Goal: Task Accomplishment & Management: Manage account settings

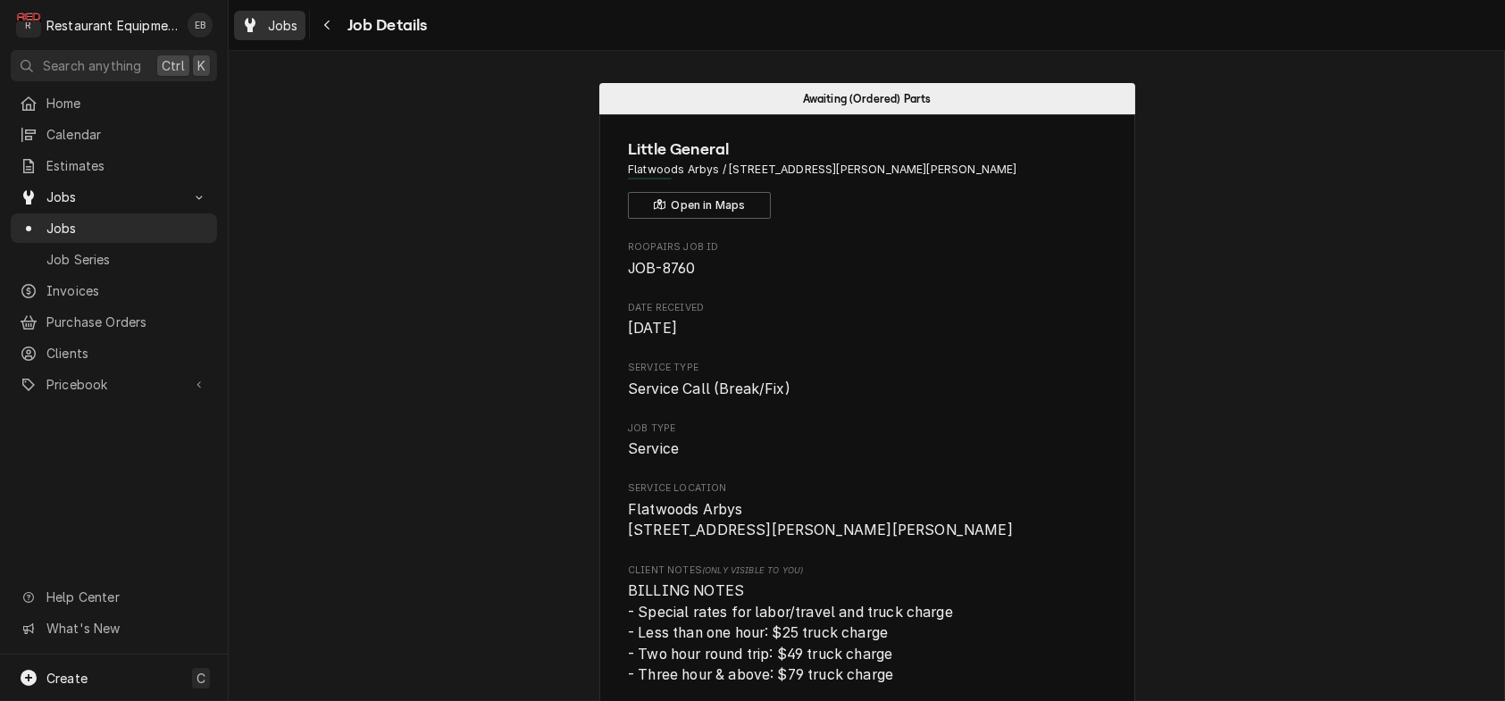
click at [259, 20] on div "Dynamic Content Wrapper" at bounding box center [250, 24] width 18 height 21
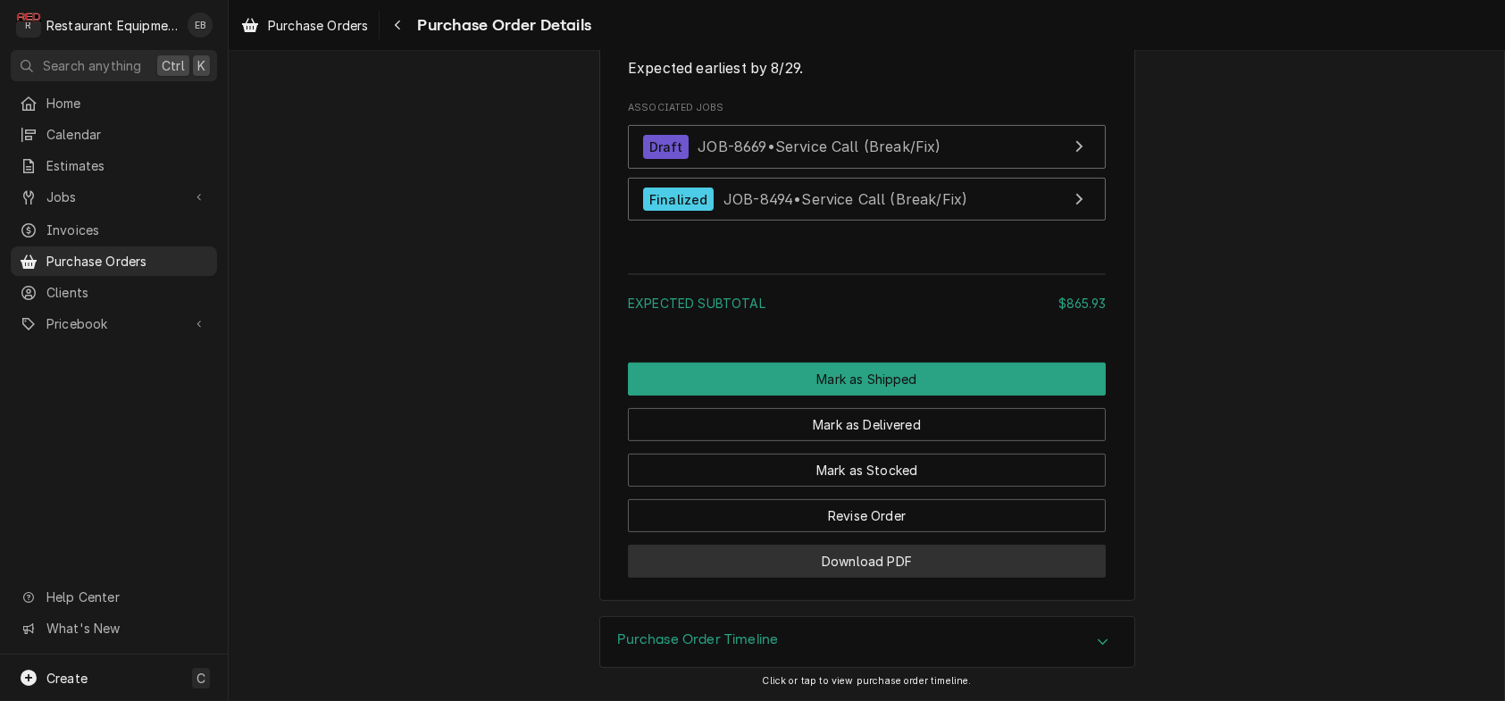
scroll to position [1953, 0]
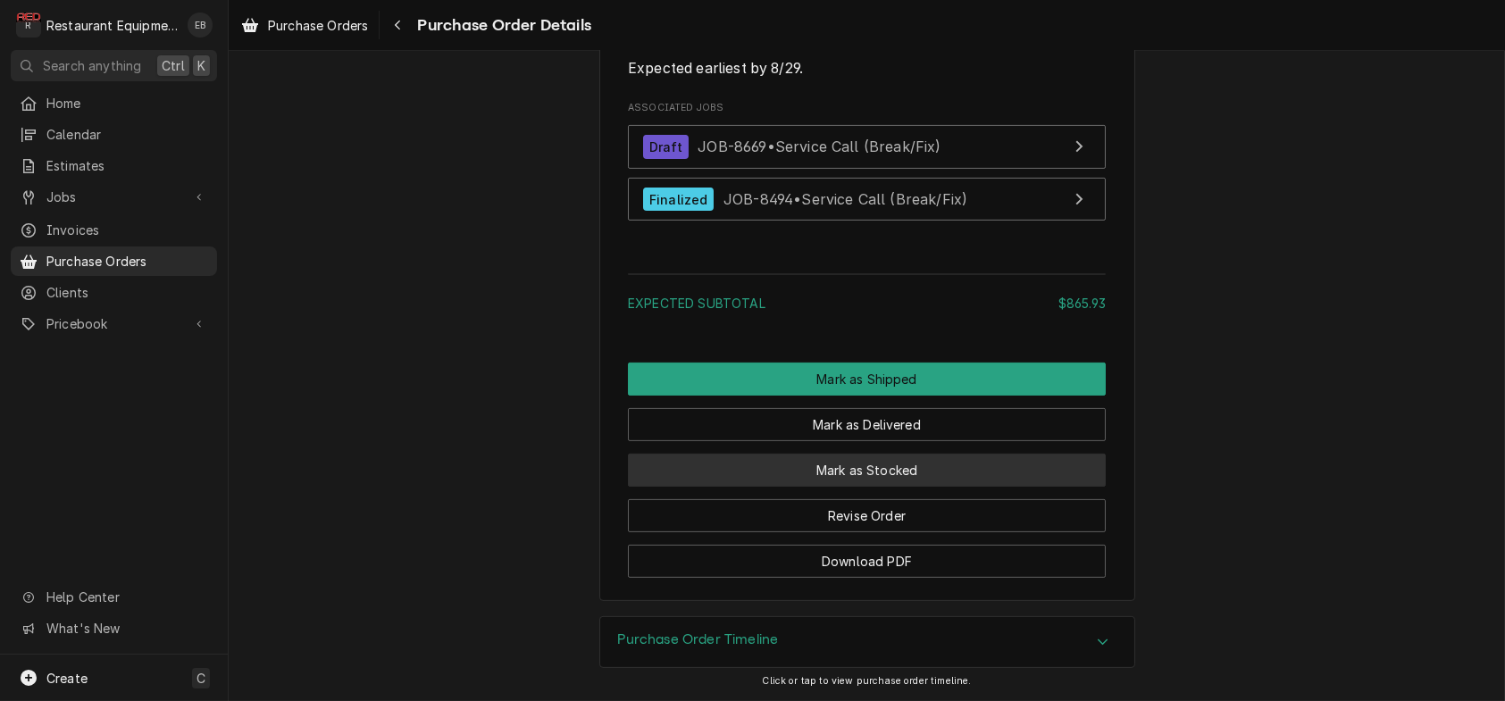
click at [850, 458] on button "Mark as Stocked" at bounding box center [867, 470] width 478 height 33
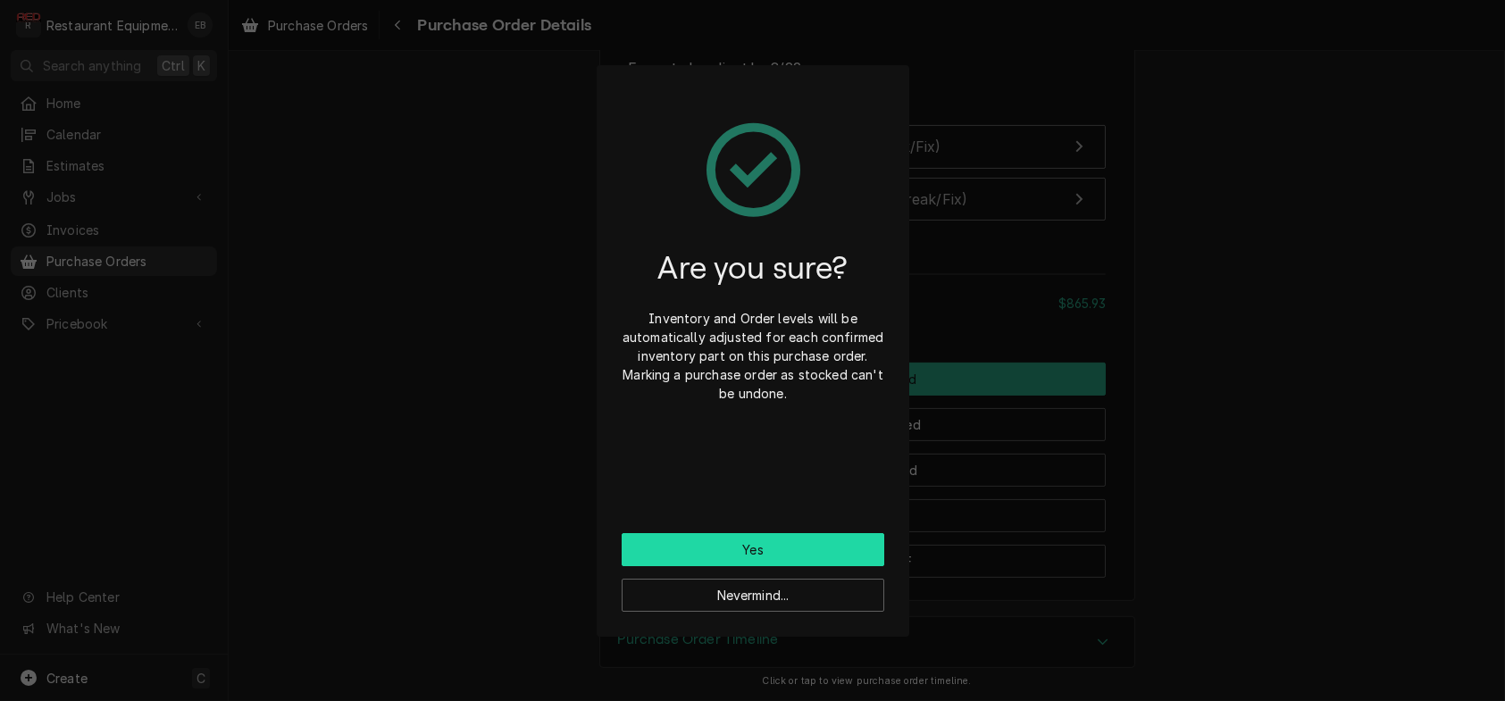
click at [772, 563] on button "Yes" at bounding box center [753, 549] width 263 height 33
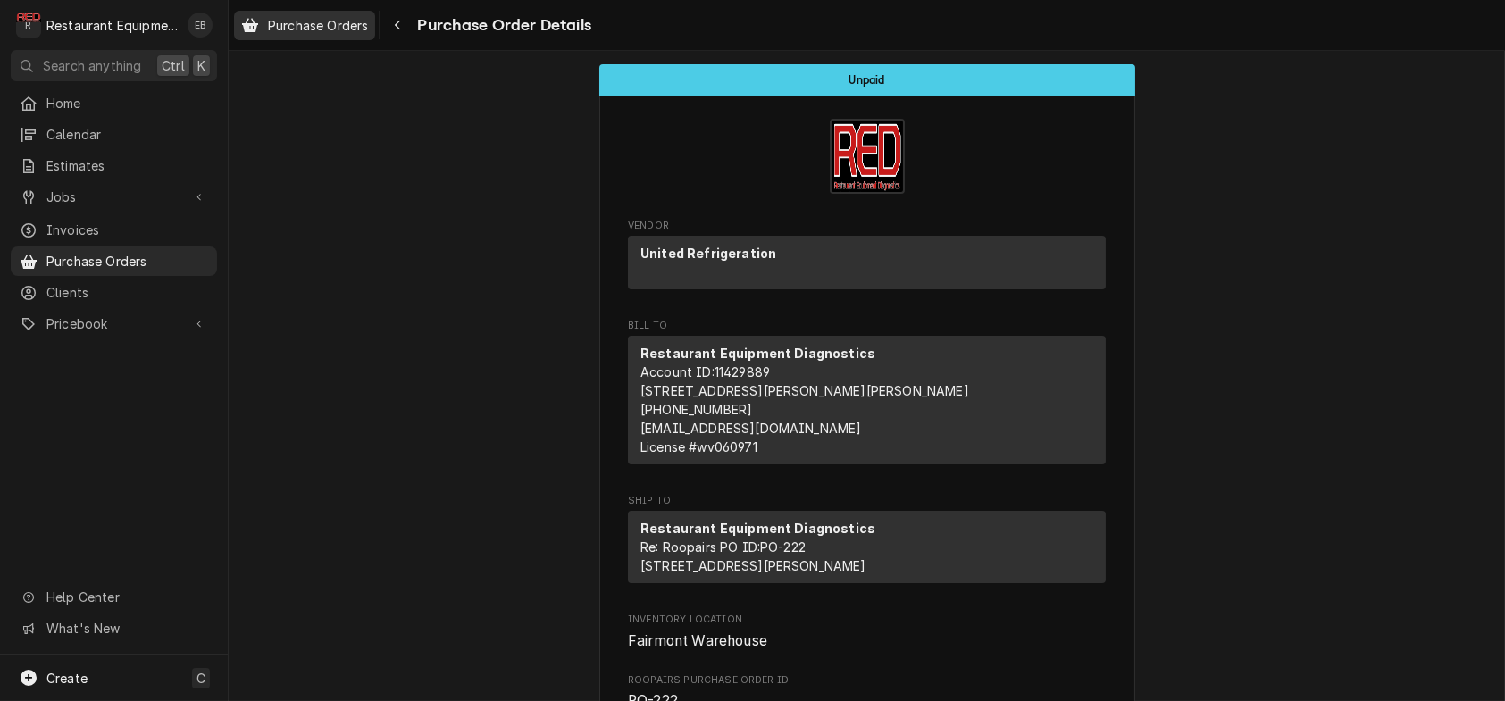
click at [368, 26] on span "Purchase Orders" at bounding box center [318, 25] width 100 height 19
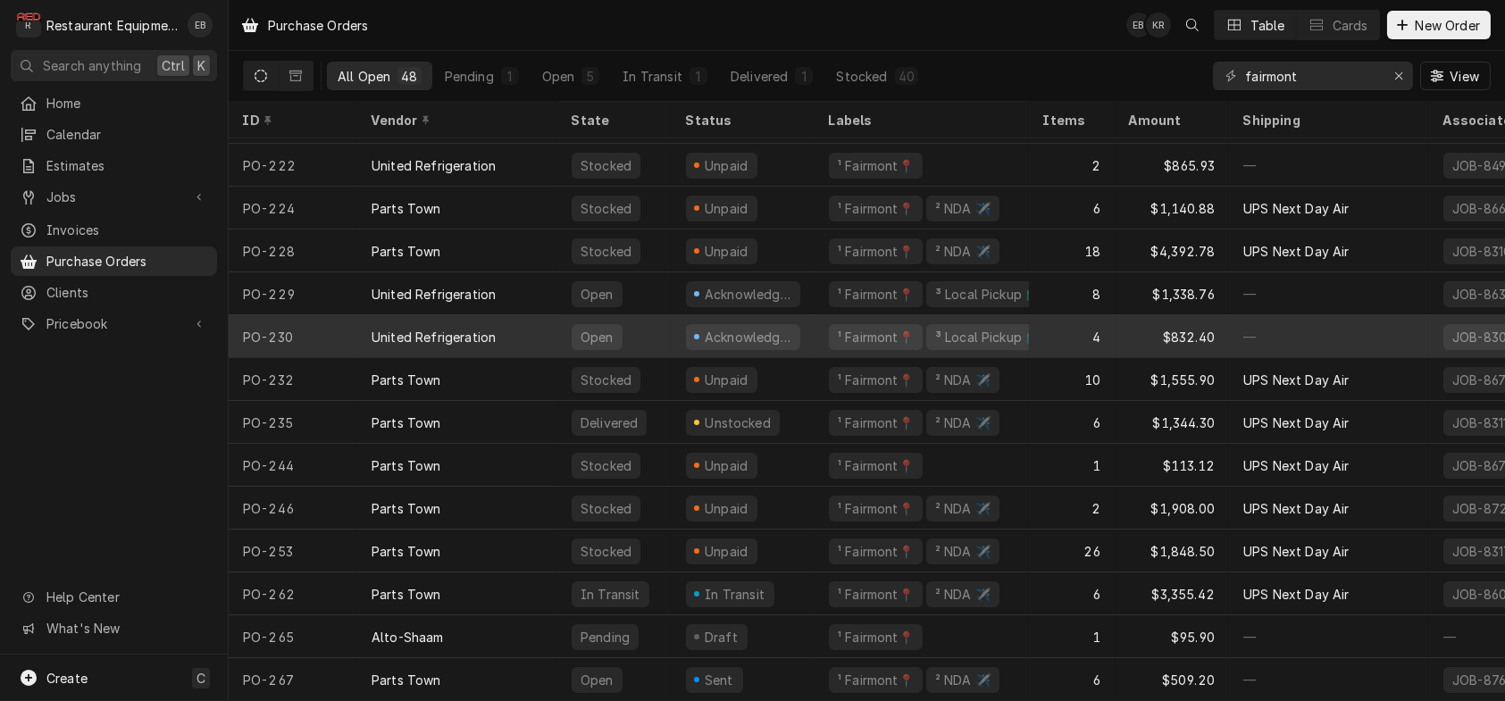
scroll to position [1453, 0]
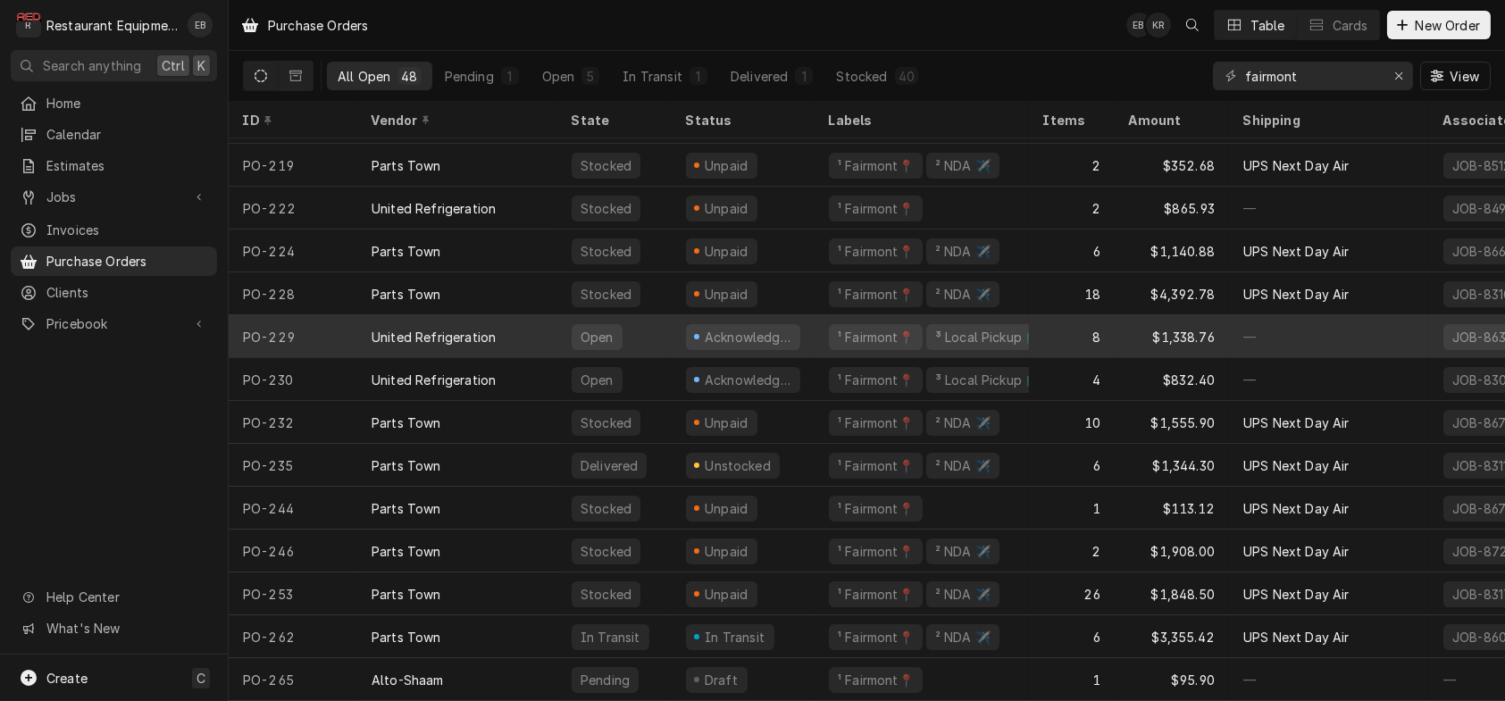
click at [815, 336] on div "Acknowledged" at bounding box center [743, 336] width 143 height 43
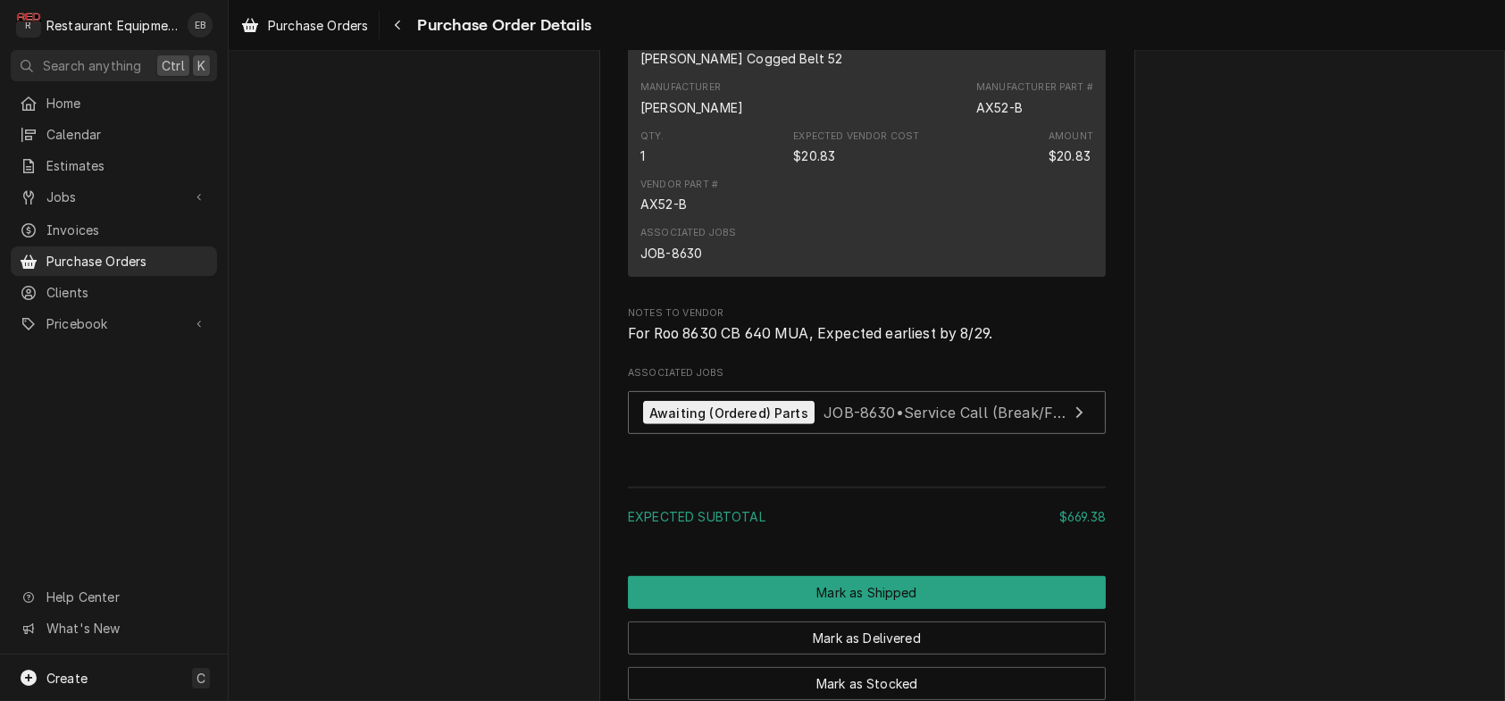
scroll to position [1906, 0]
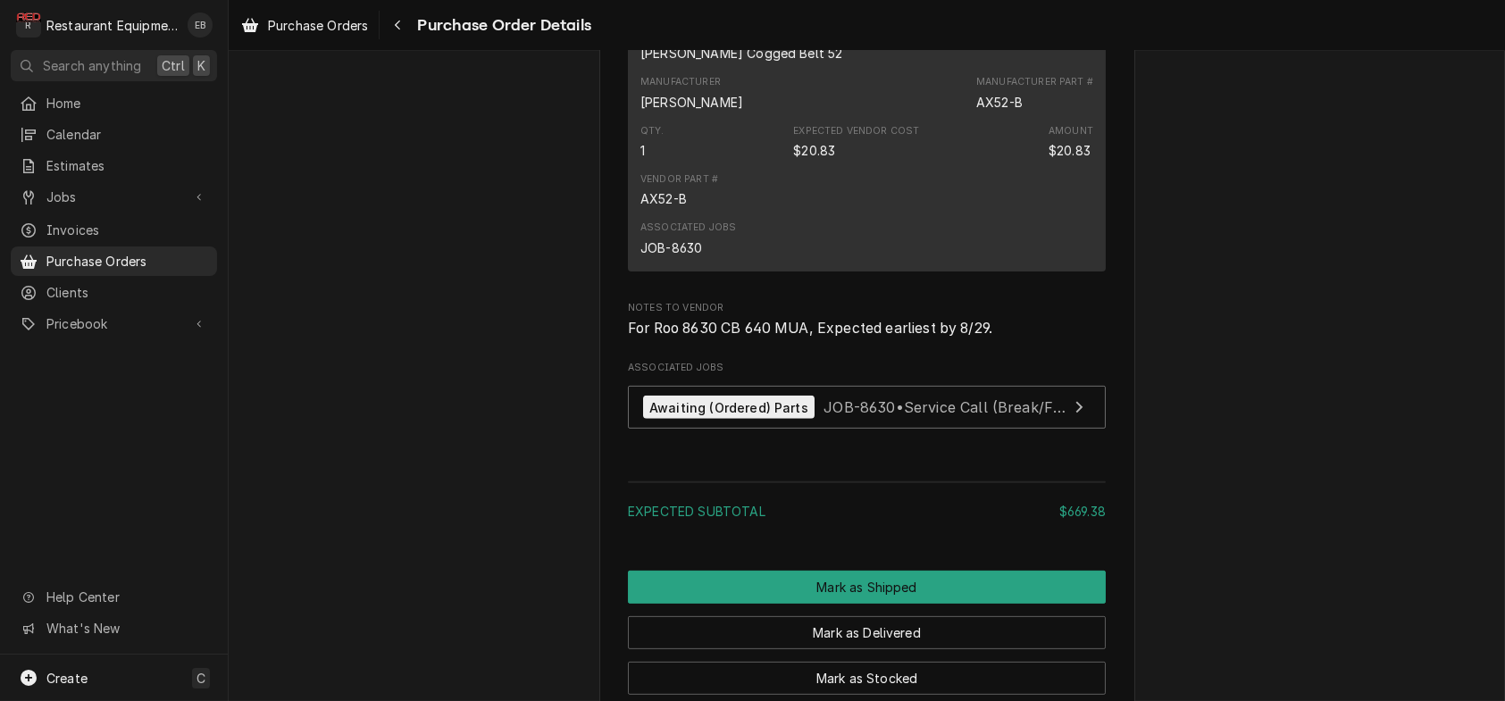
drag, startPoint x: 702, startPoint y: 385, endPoint x: 1225, endPoint y: 362, distance: 523.2
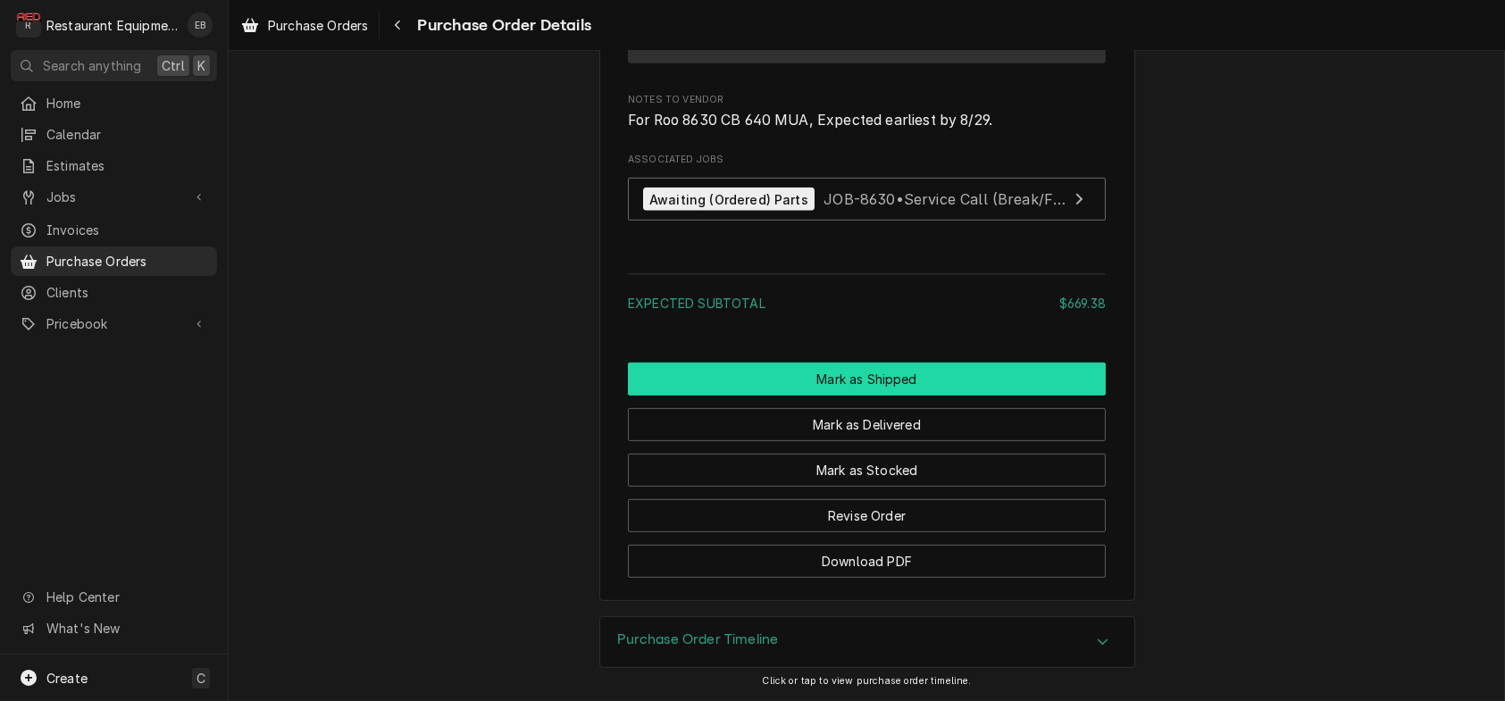
scroll to position [2442, 0]
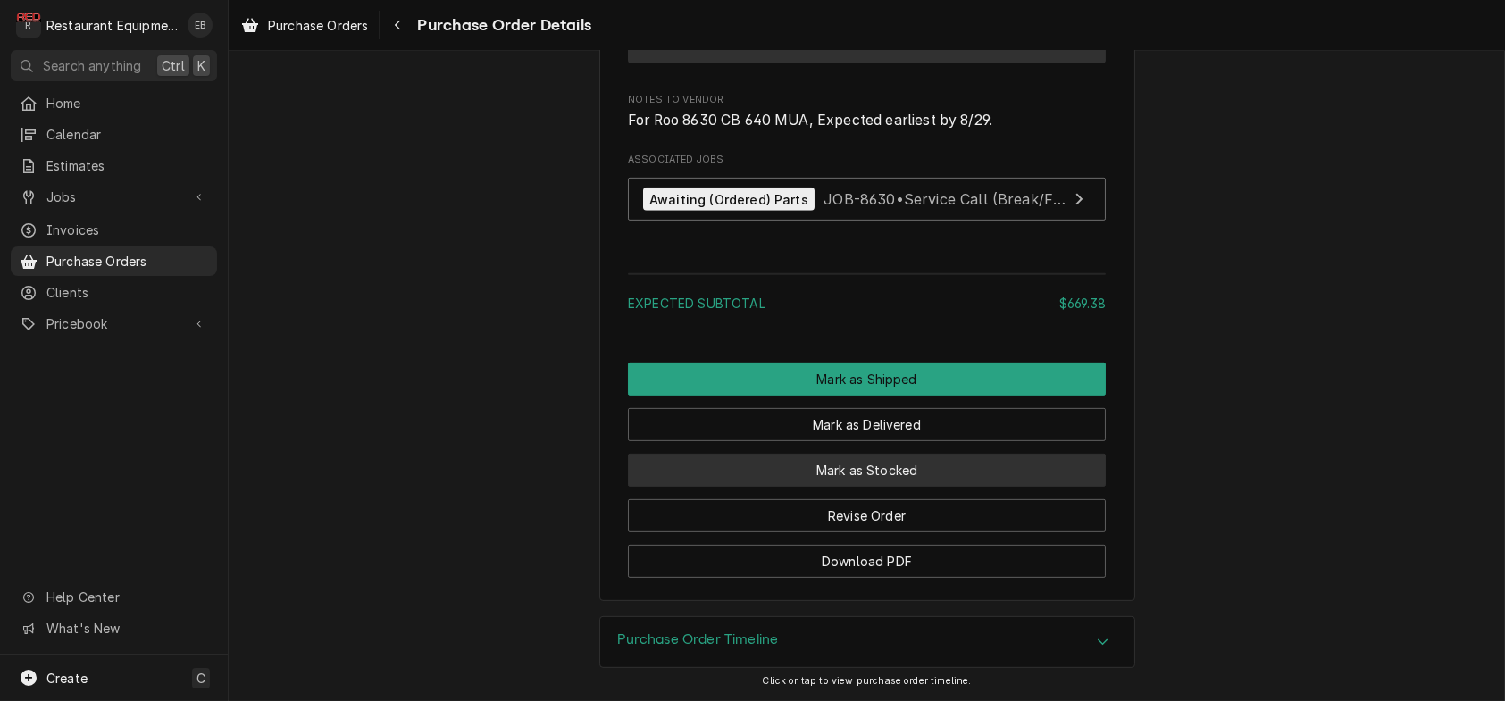
click at [881, 487] on button "Mark as Stocked" at bounding box center [867, 470] width 478 height 33
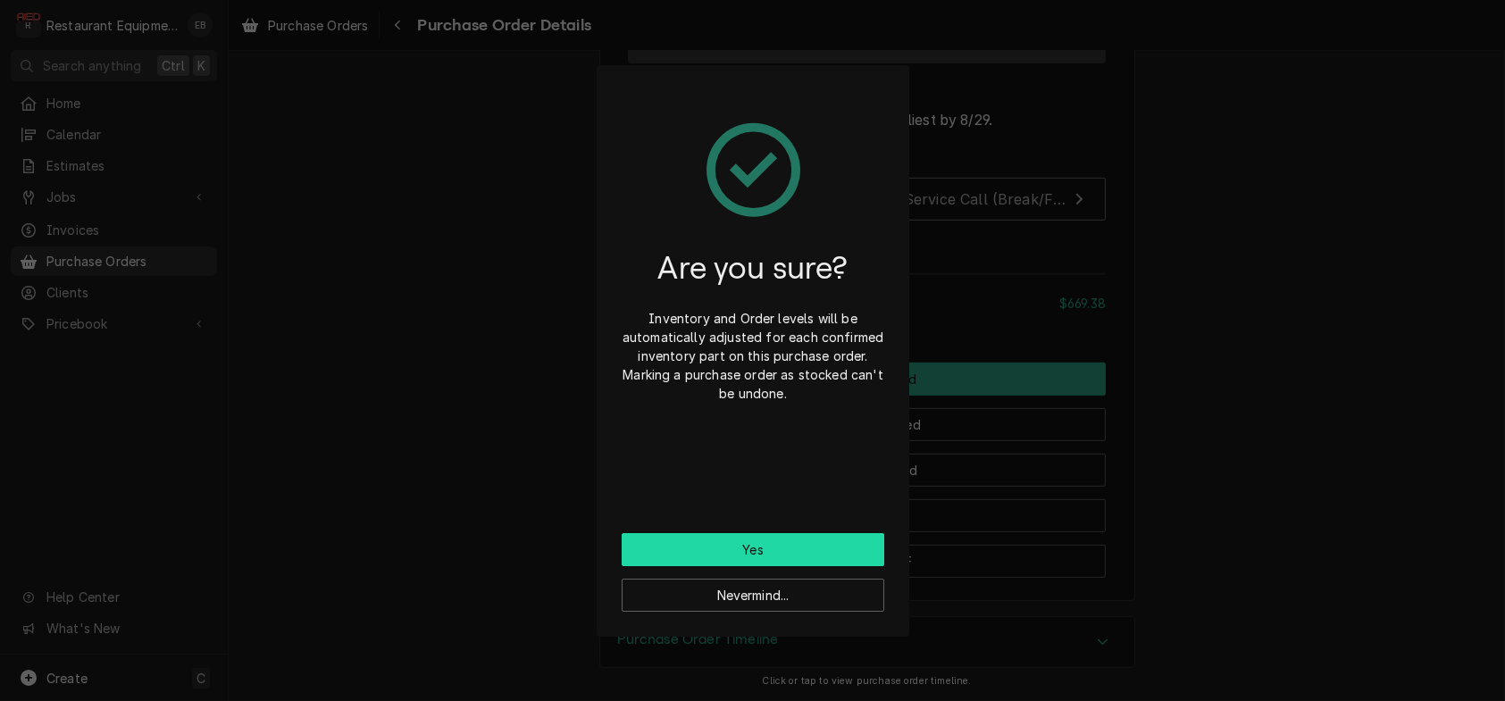
click at [806, 562] on button "Yes" at bounding box center [753, 549] width 263 height 33
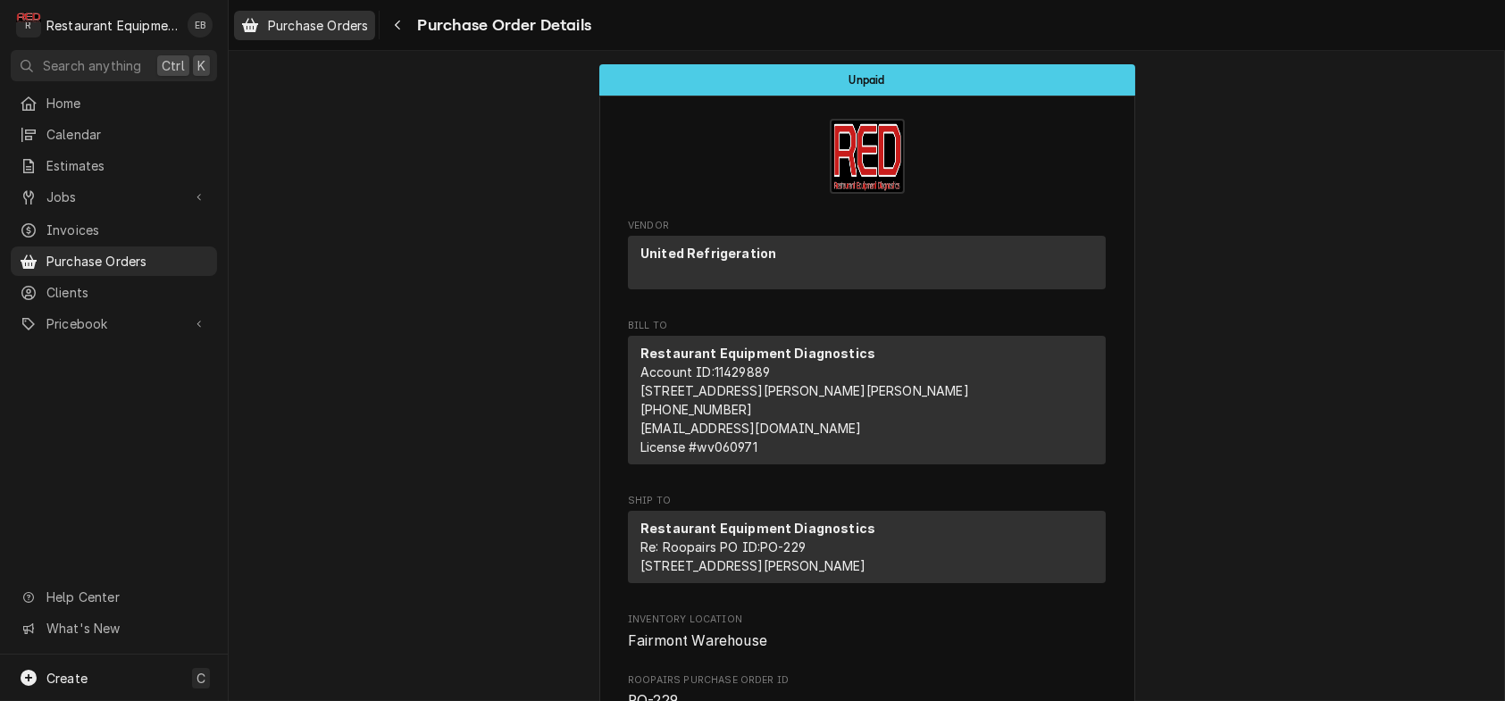
click at [365, 28] on span "Purchase Orders" at bounding box center [318, 25] width 100 height 19
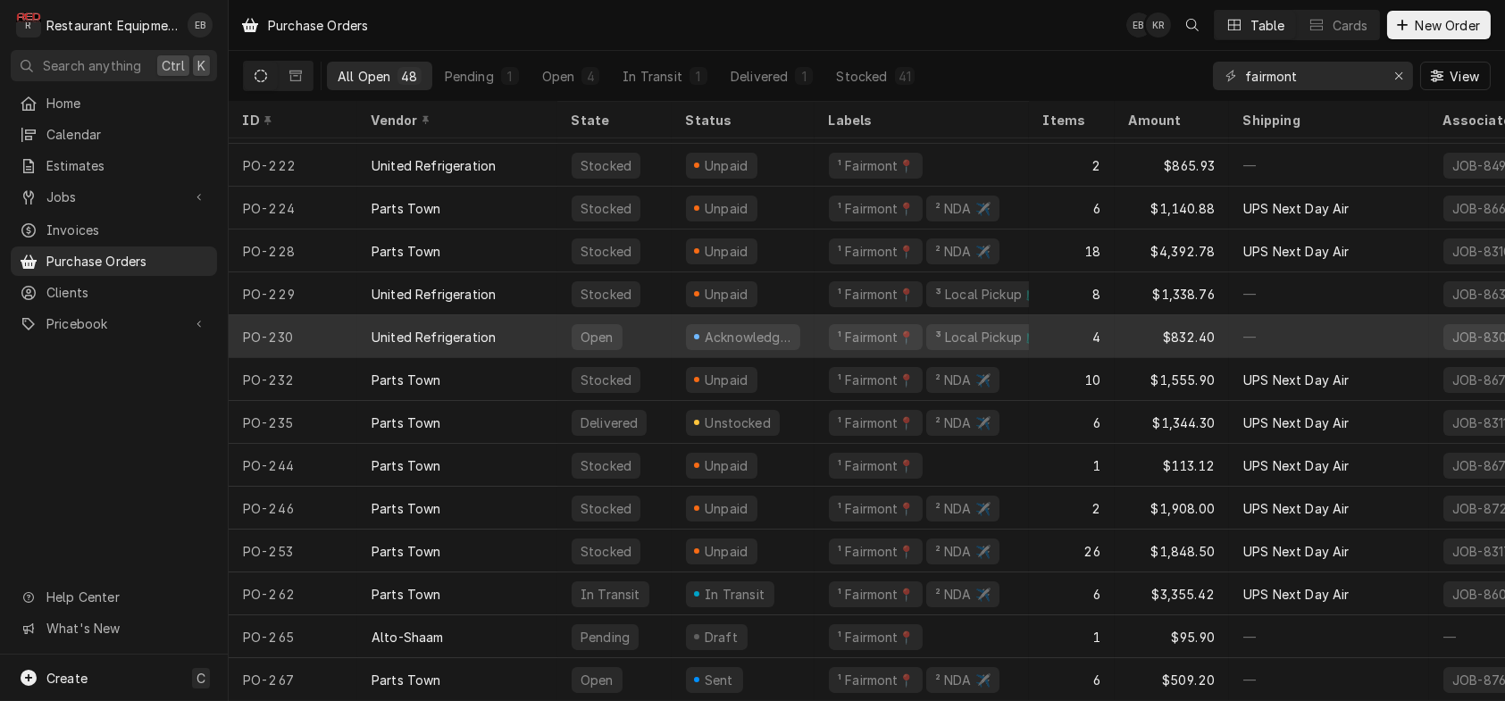
scroll to position [1512, 0]
click at [828, 316] on div "¹ Fairmont📍 ³ Local Pickup 🛍️" at bounding box center [922, 336] width 214 height 43
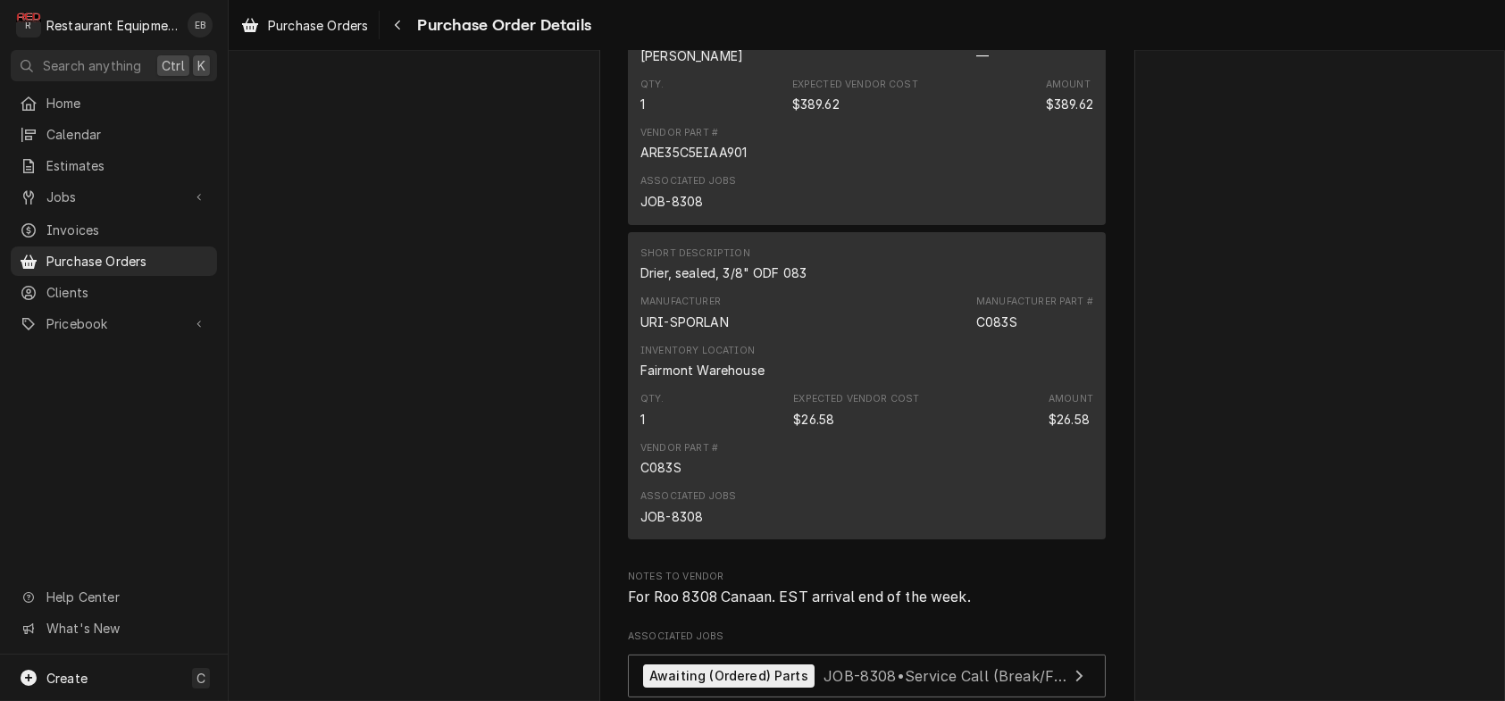
scroll to position [1131, 0]
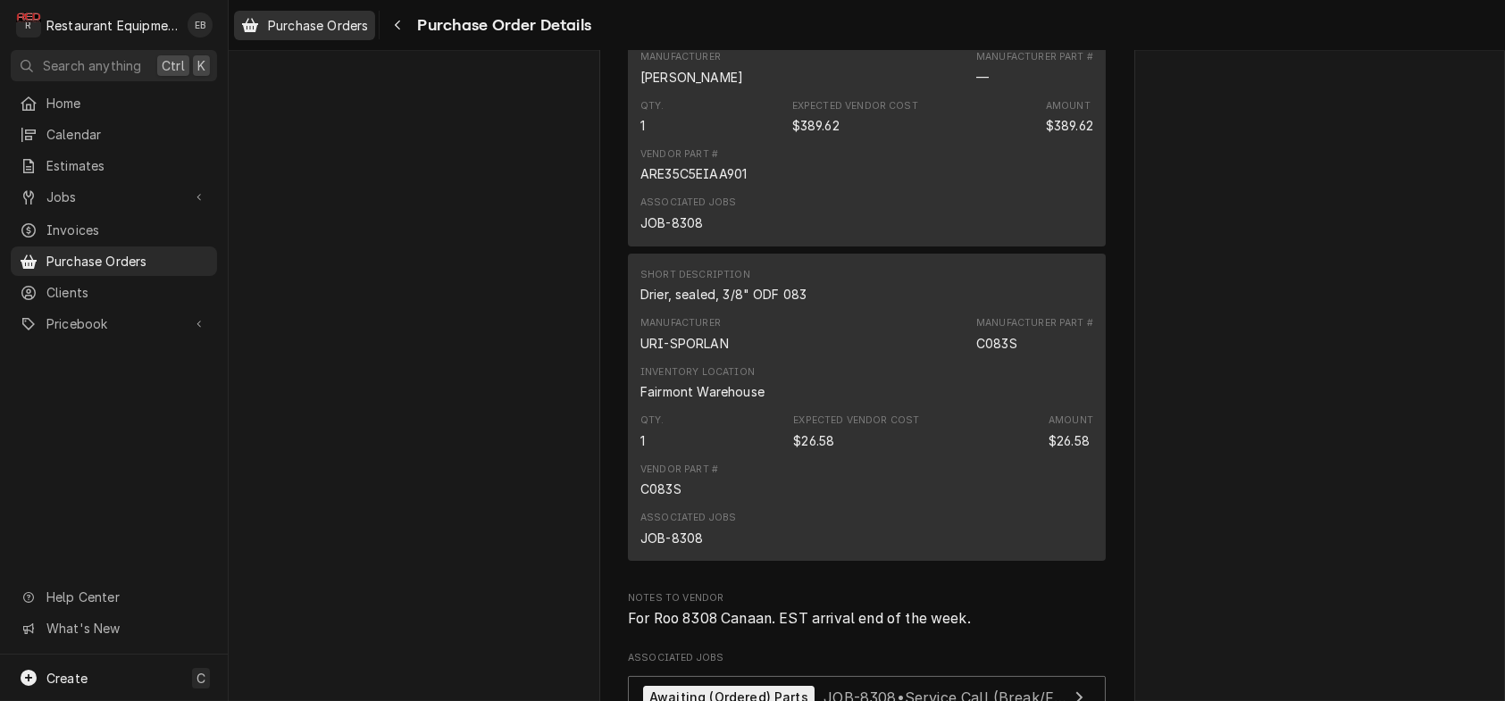
click at [337, 21] on span "Purchase Orders" at bounding box center [318, 25] width 100 height 19
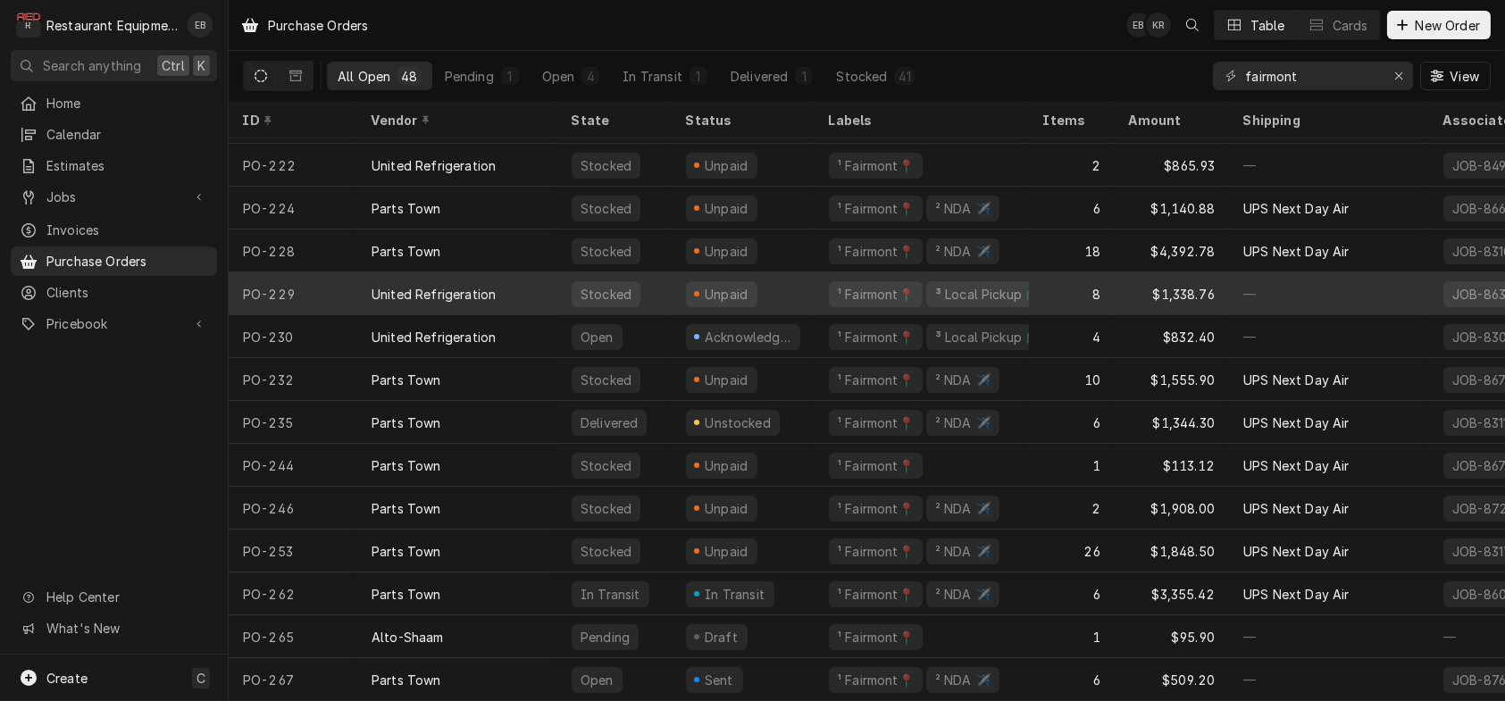
scroll to position [1512, 0]
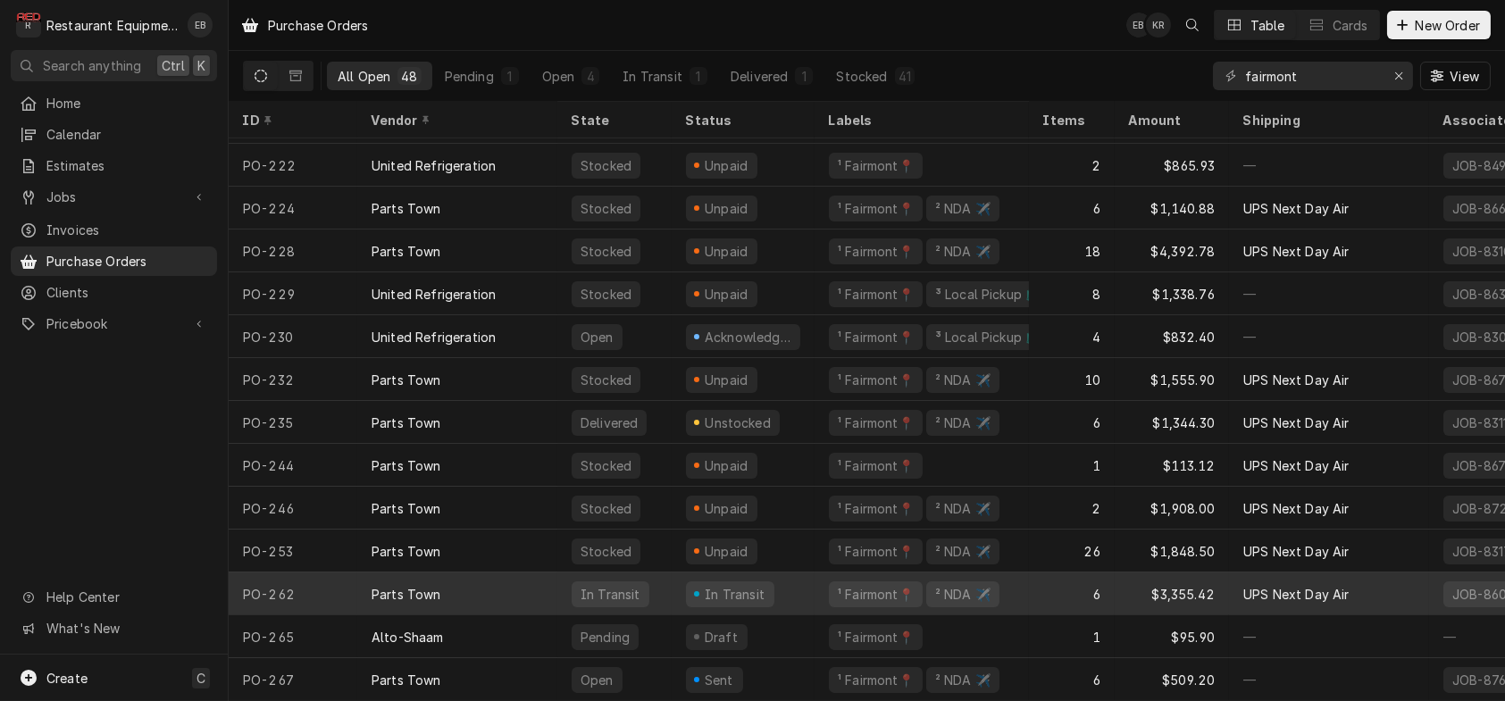
click at [1063, 581] on div "6" at bounding box center [1072, 594] width 86 height 43
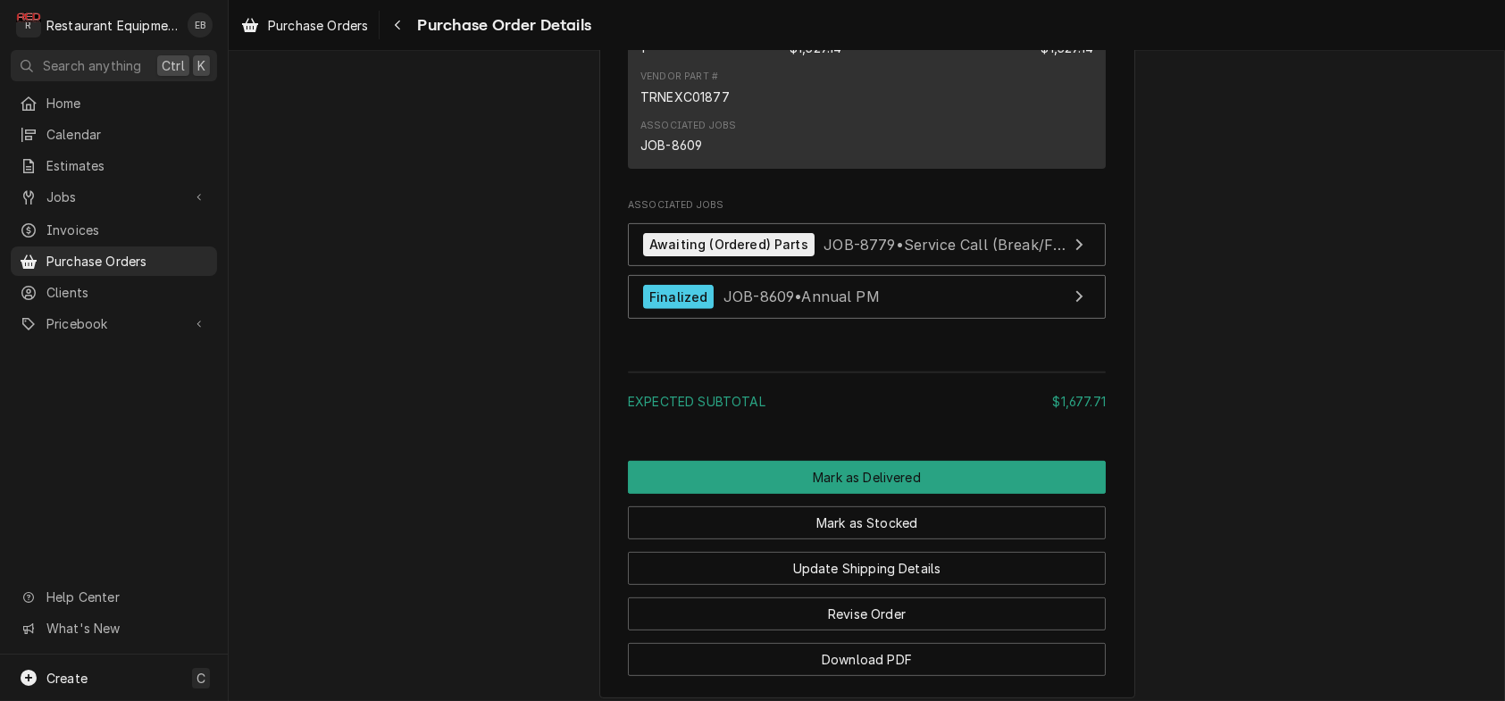
scroll to position [1966, 0]
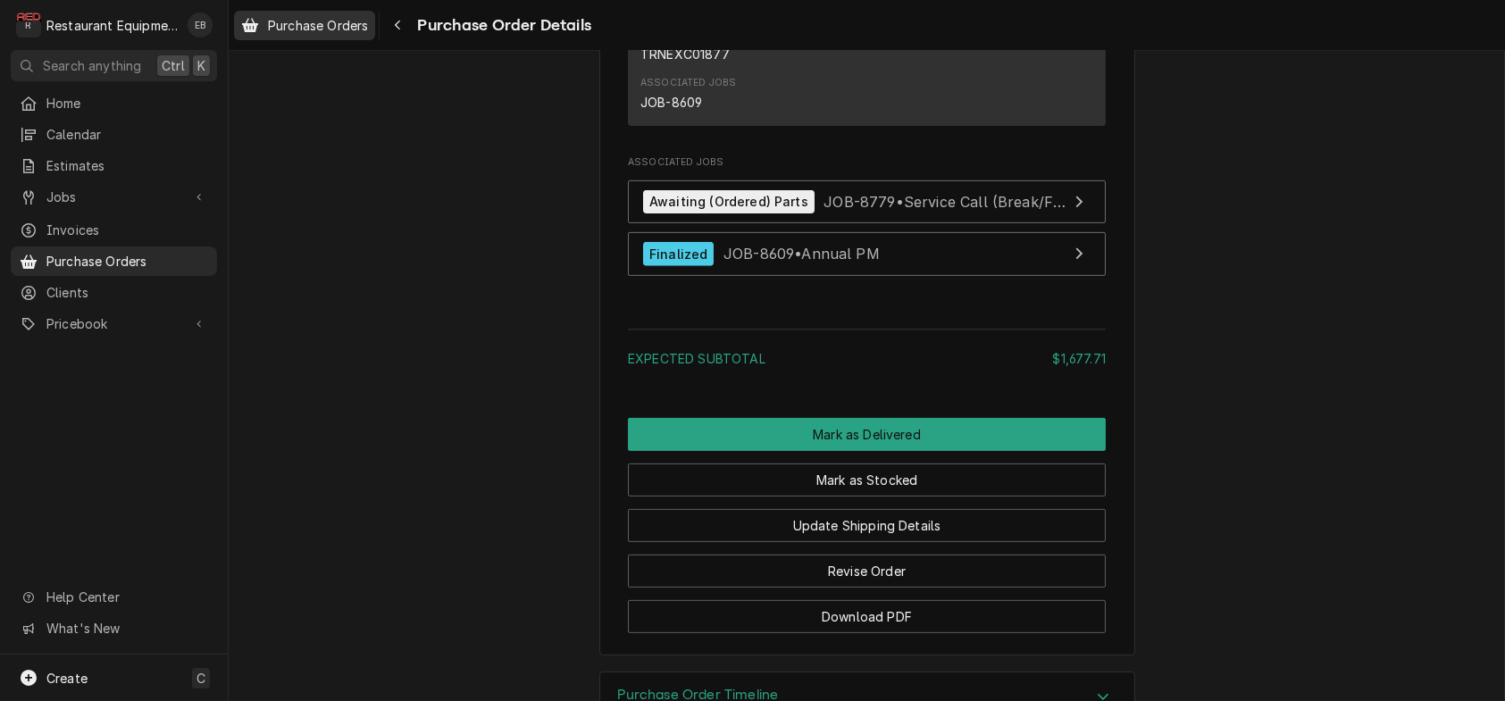
click at [368, 30] on span "Purchase Orders" at bounding box center [318, 25] width 100 height 19
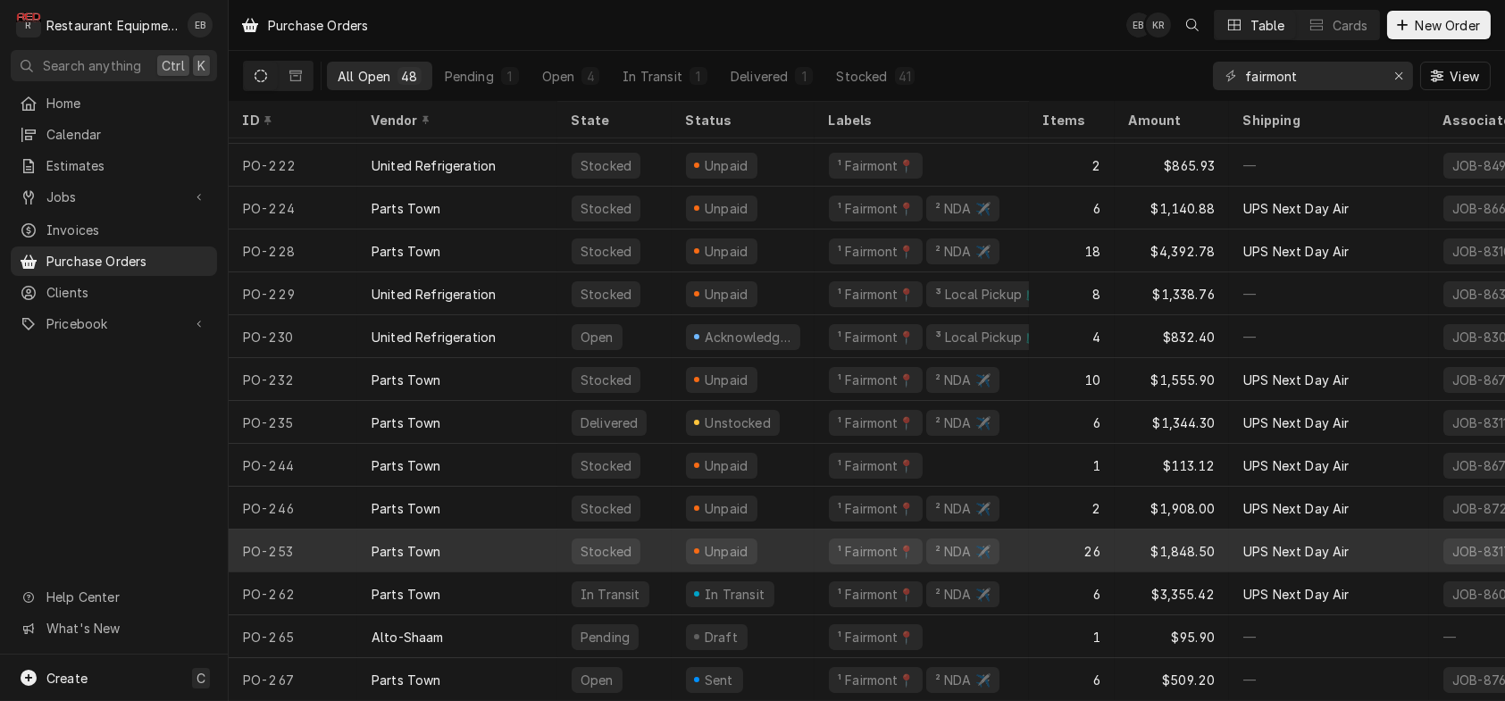
scroll to position [1512, 0]
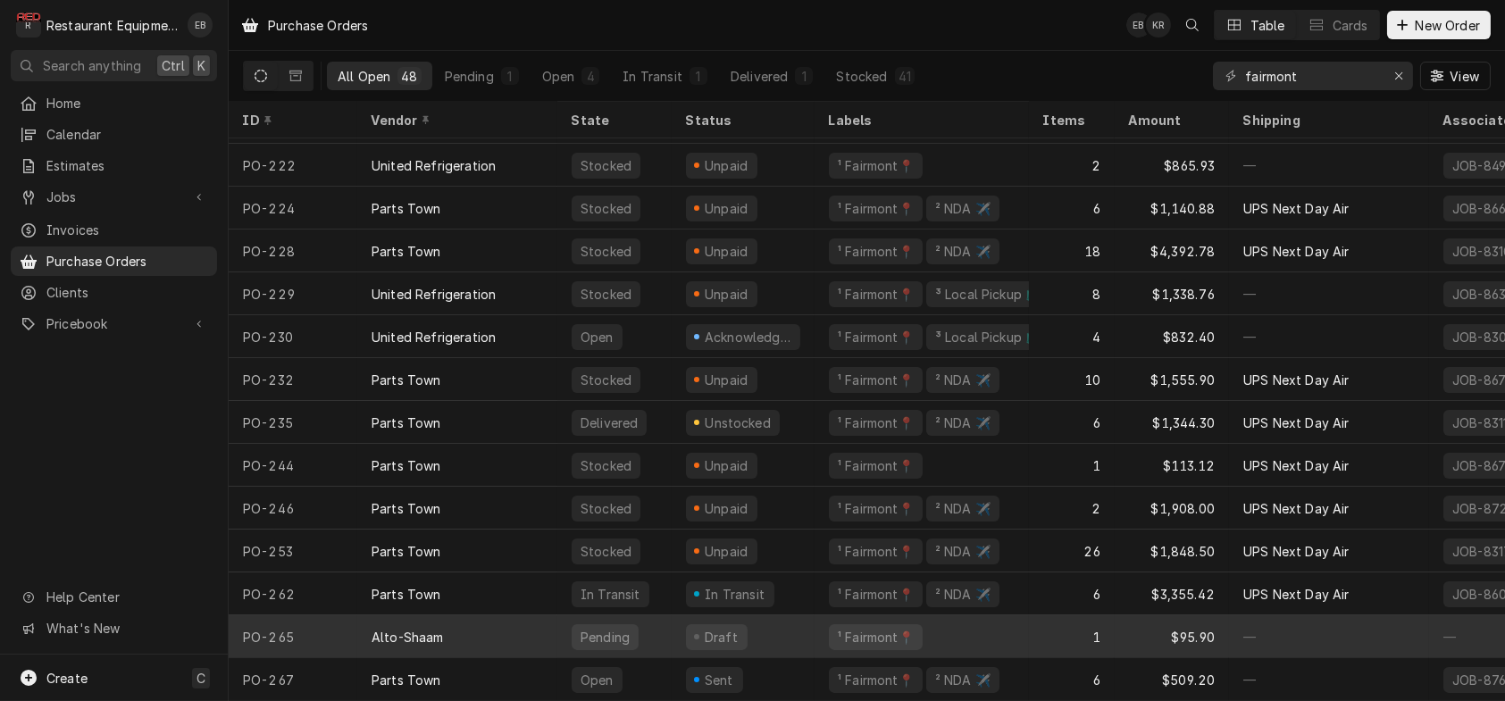
click at [809, 626] on div "Draft" at bounding box center [743, 637] width 143 height 43
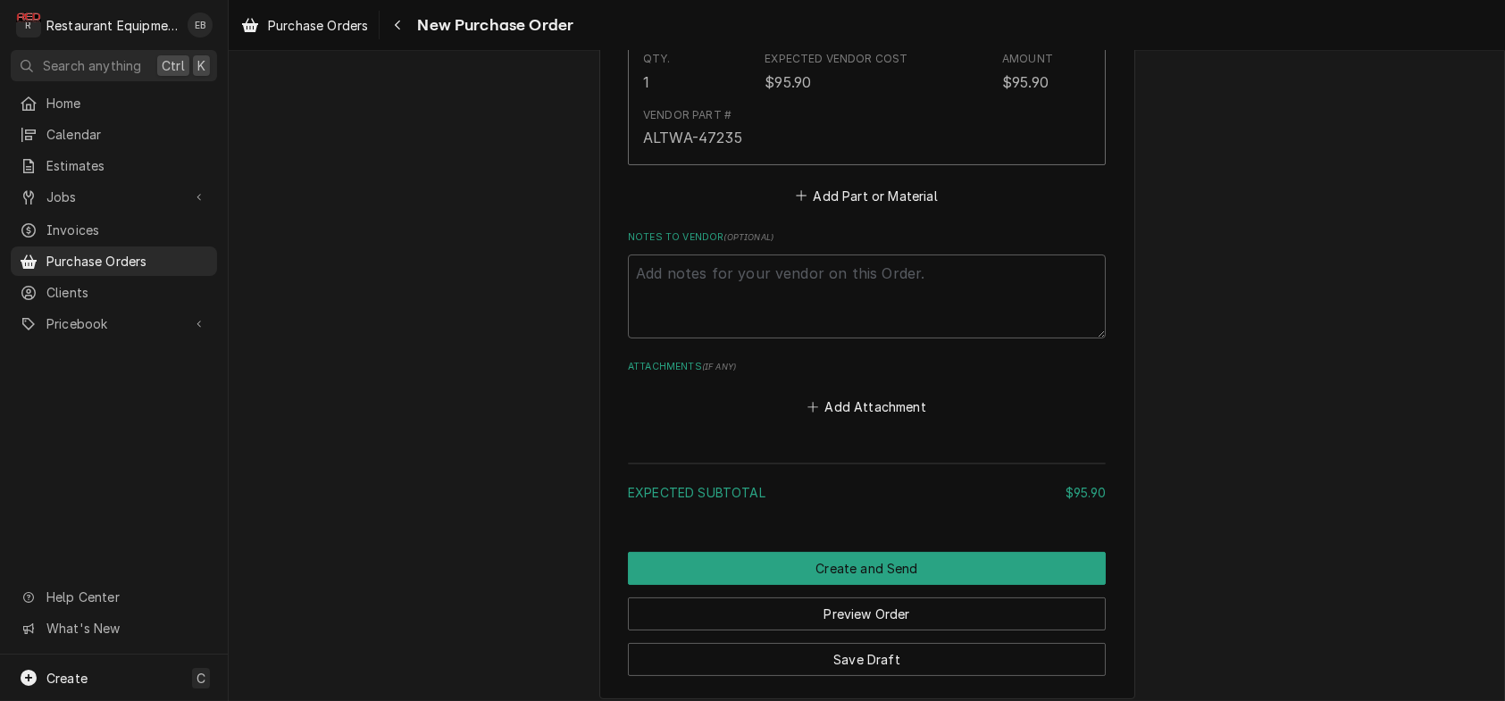
scroll to position [774, 0]
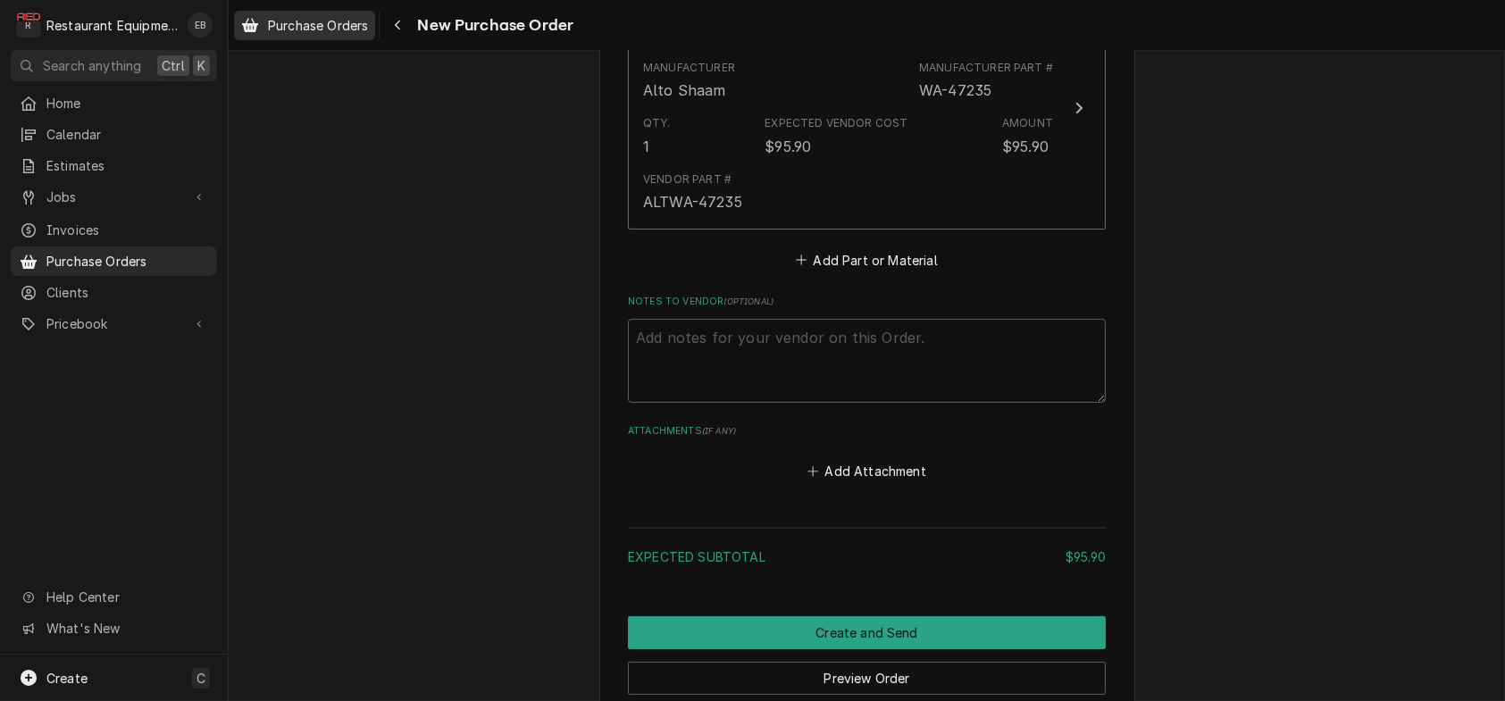
click at [339, 22] on span "Purchase Orders" at bounding box center [318, 25] width 100 height 19
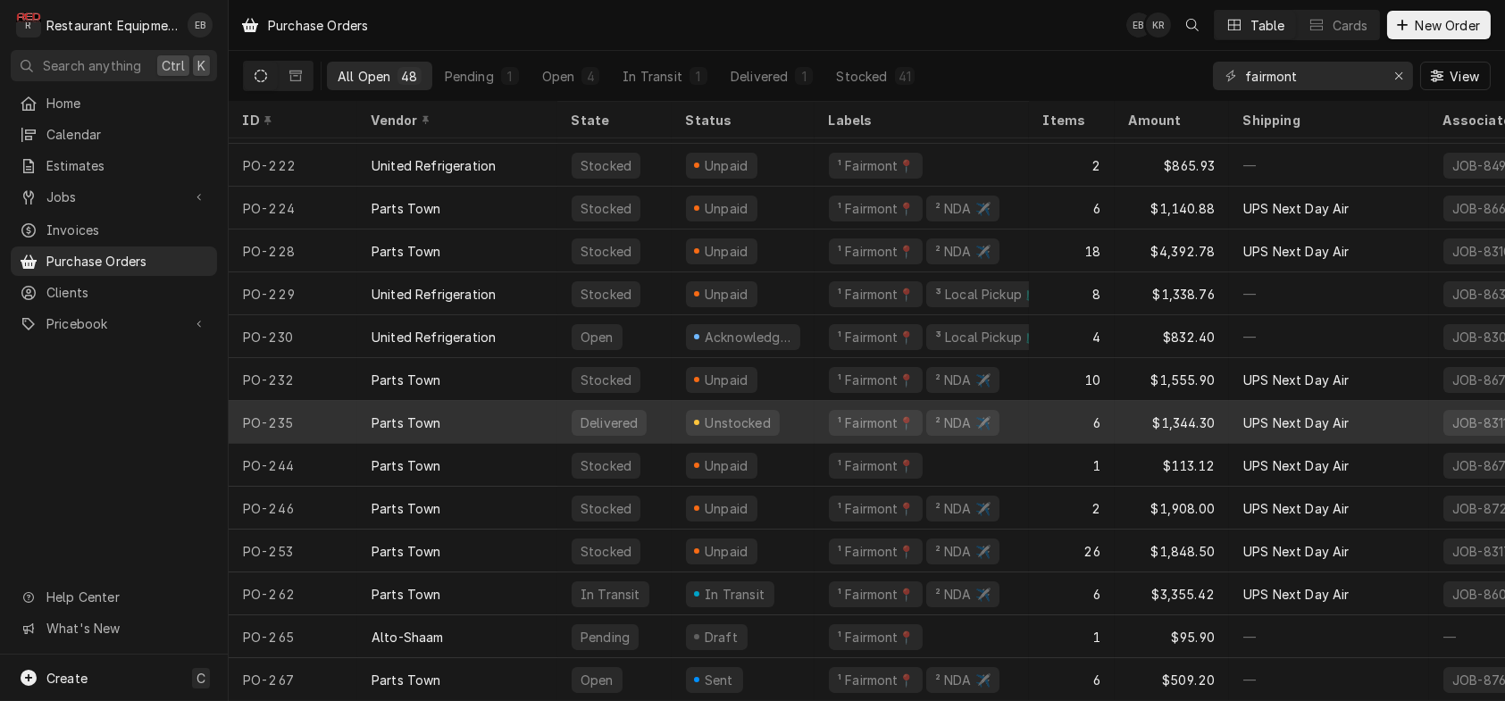
scroll to position [1512, 0]
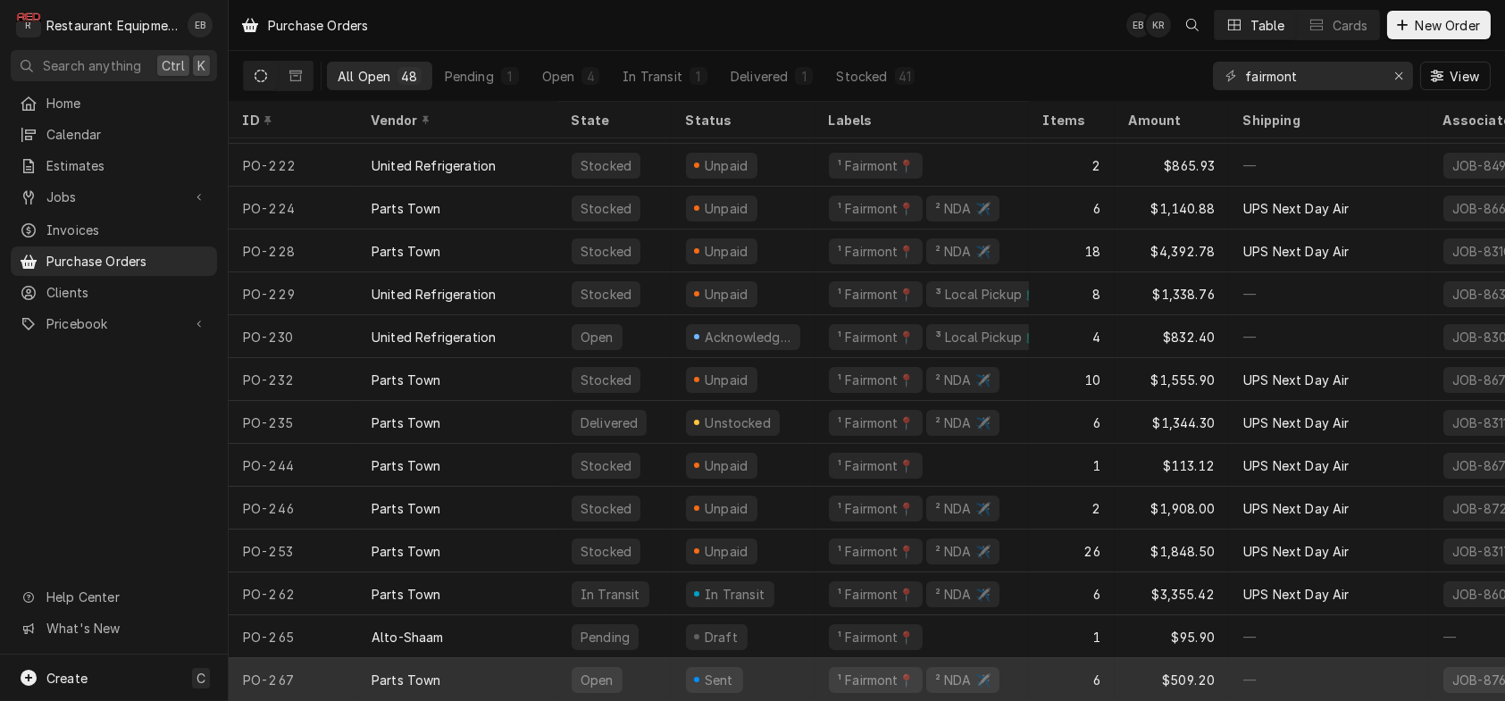
click at [815, 662] on div "Sent" at bounding box center [743, 679] width 143 height 43
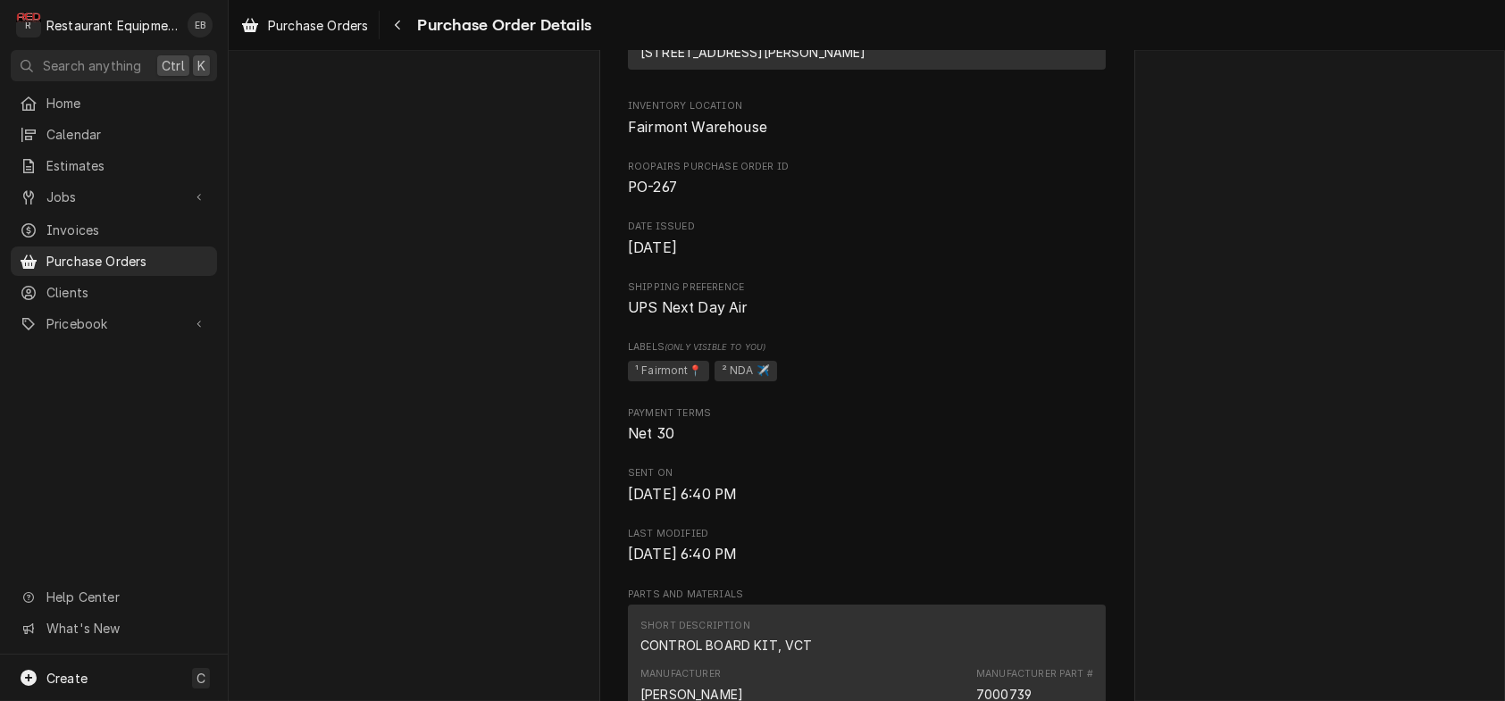
scroll to position [416, 0]
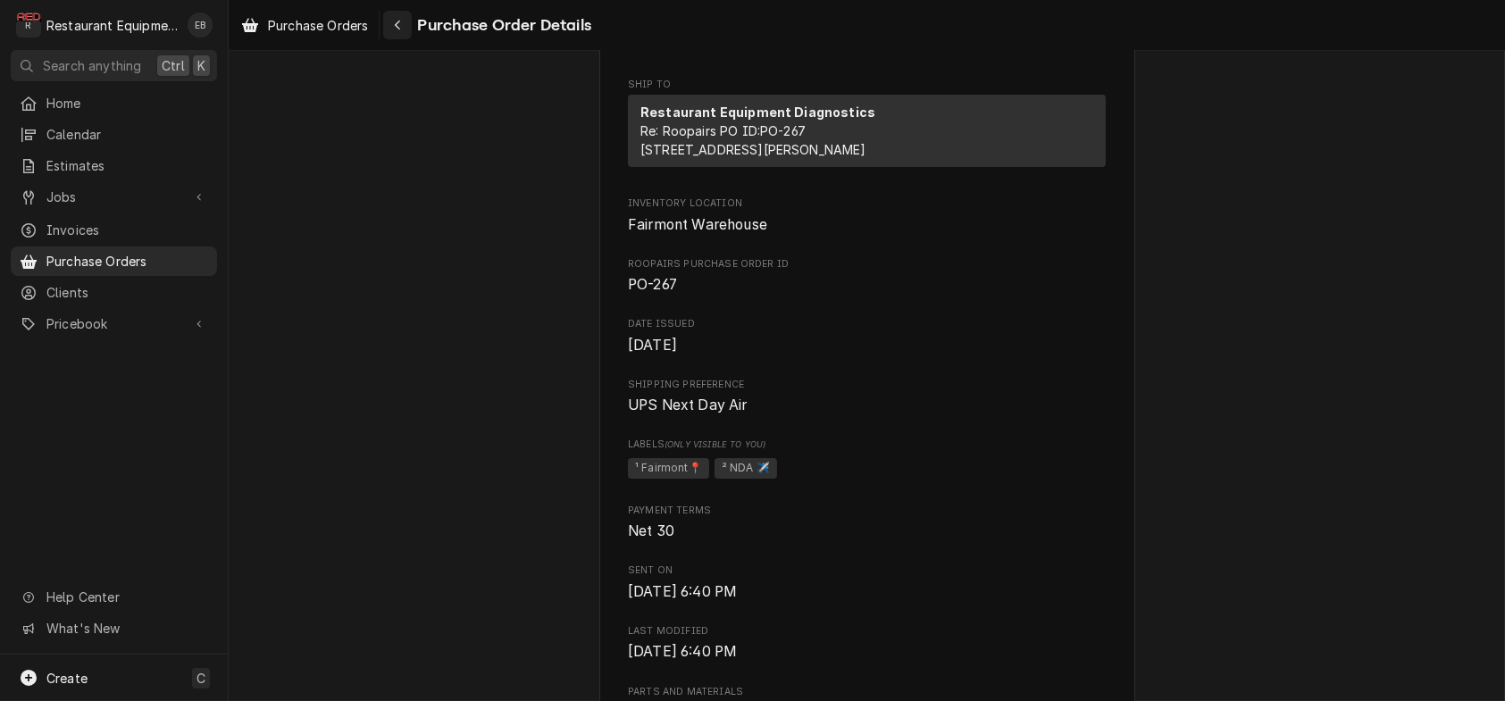
click at [402, 26] on icon "Navigate back" at bounding box center [398, 25] width 8 height 13
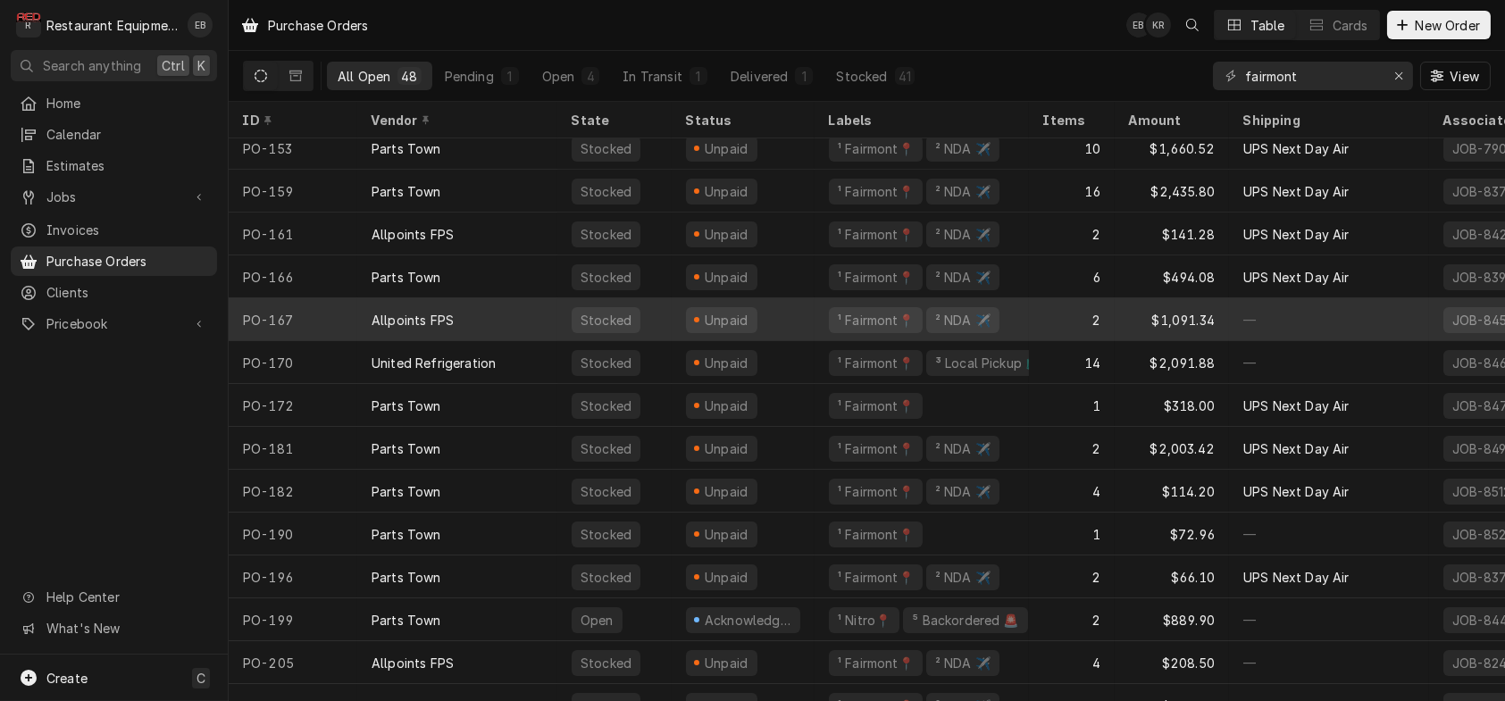
scroll to position [912, 0]
